Goal: Task Accomplishment & Management: Manage account settings

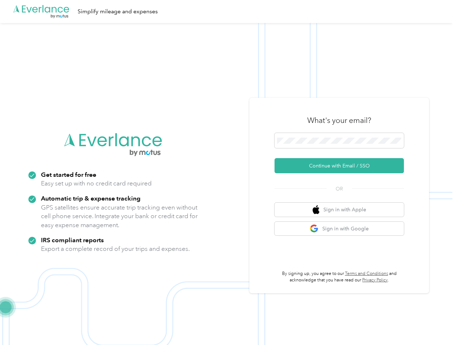
click at [228, 173] on img at bounding box center [226, 195] width 453 height 345
click at [228, 12] on div ".cls-1 { fill: #00adee; } .cls-2 { fill: #fff; } .cls-3 { fill: #707372; } .cls…" at bounding box center [226, 11] width 453 height 23
click at [342, 166] on button "Continue with Email / SSO" at bounding box center [339, 165] width 129 height 15
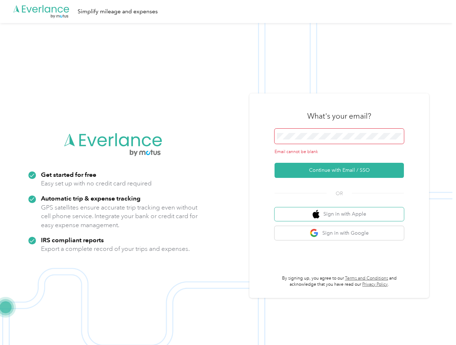
click at [342, 210] on button "Sign in with Apple" at bounding box center [339, 215] width 129 height 14
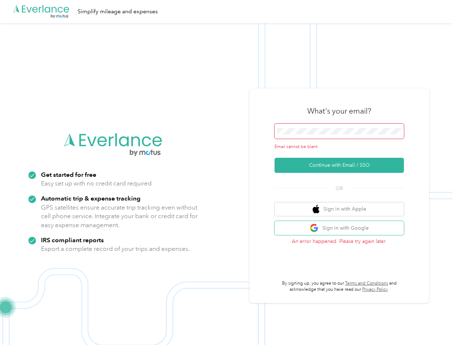
click at [342, 229] on button "Sign in with Google" at bounding box center [339, 228] width 129 height 14
